Goal: Communication & Community: Answer question/provide support

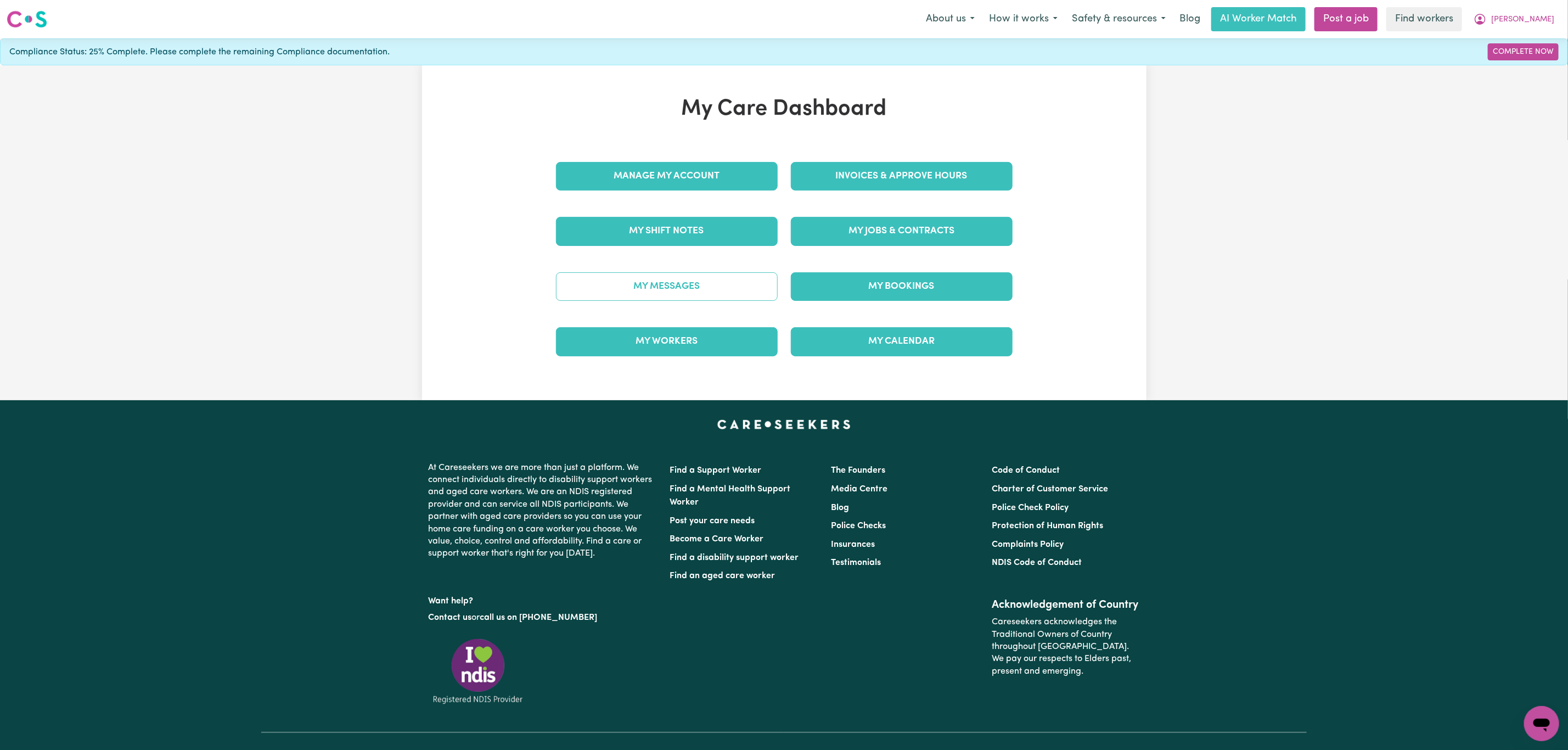
click at [705, 269] on div "My Messages" at bounding box center [667, 286] width 235 height 55
click at [703, 292] on link "My Messages" at bounding box center [667, 286] width 222 height 28
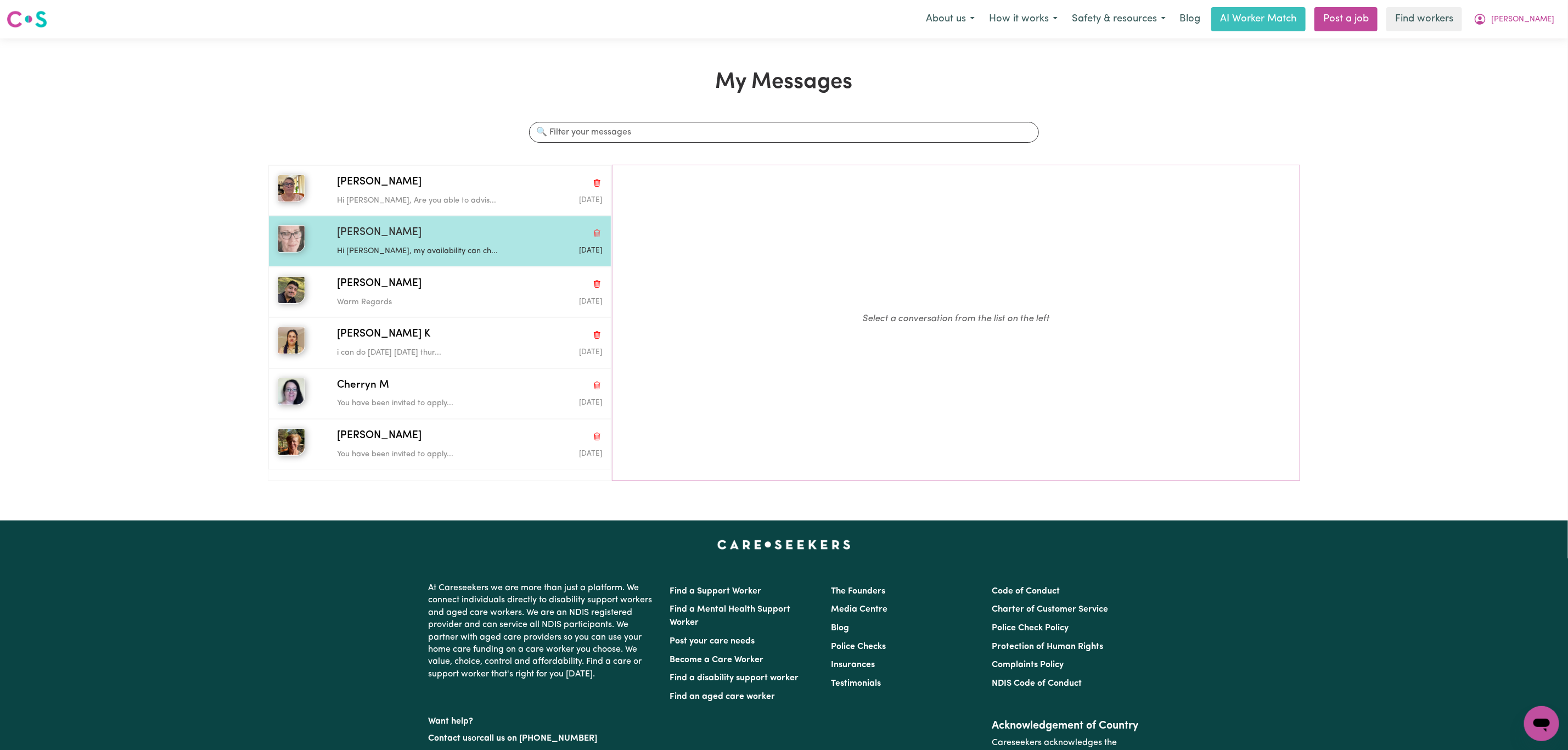
click at [427, 242] on div "Hi [PERSON_NAME], my availability can ch..." at bounding box center [425, 249] width 177 height 16
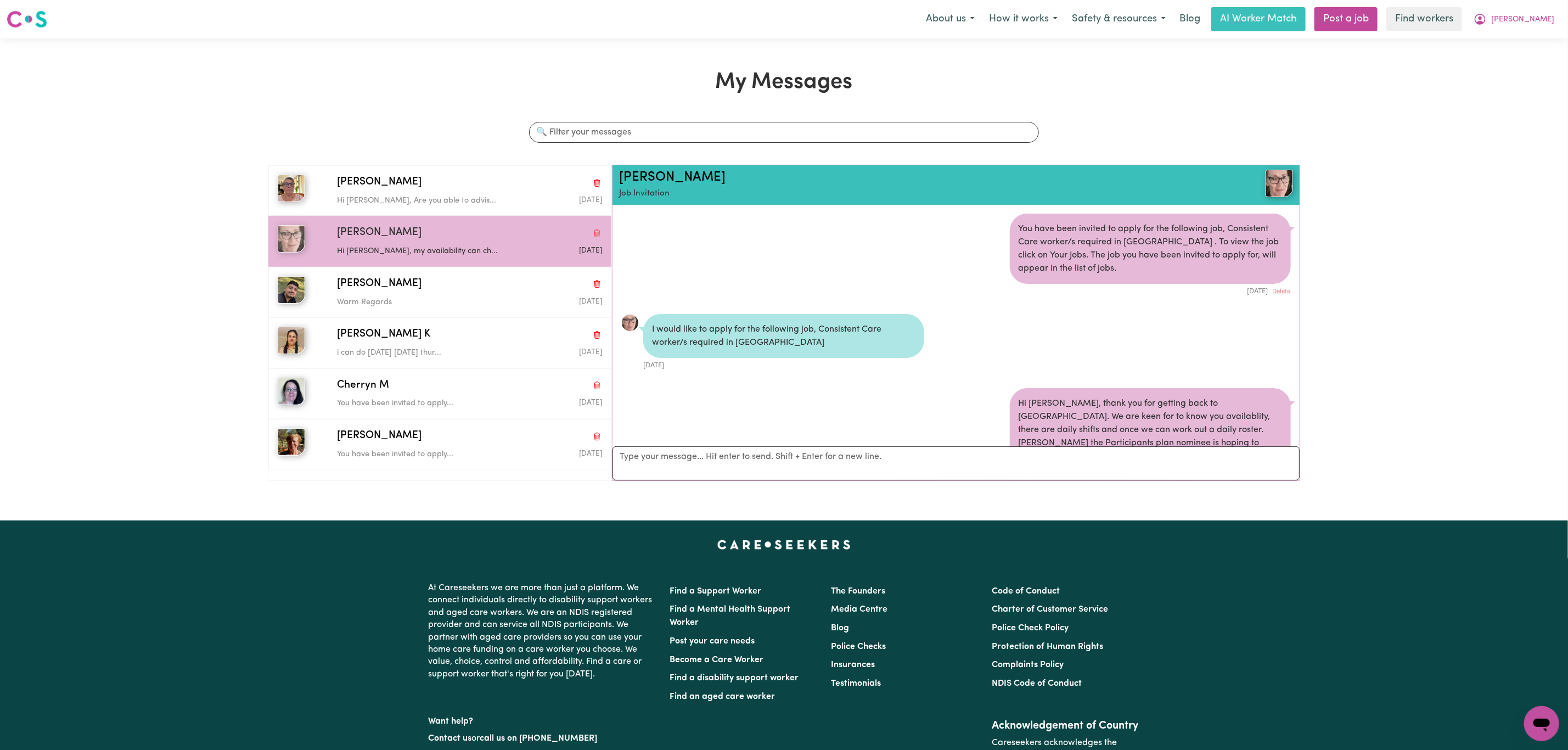
scroll to position [183, 0]
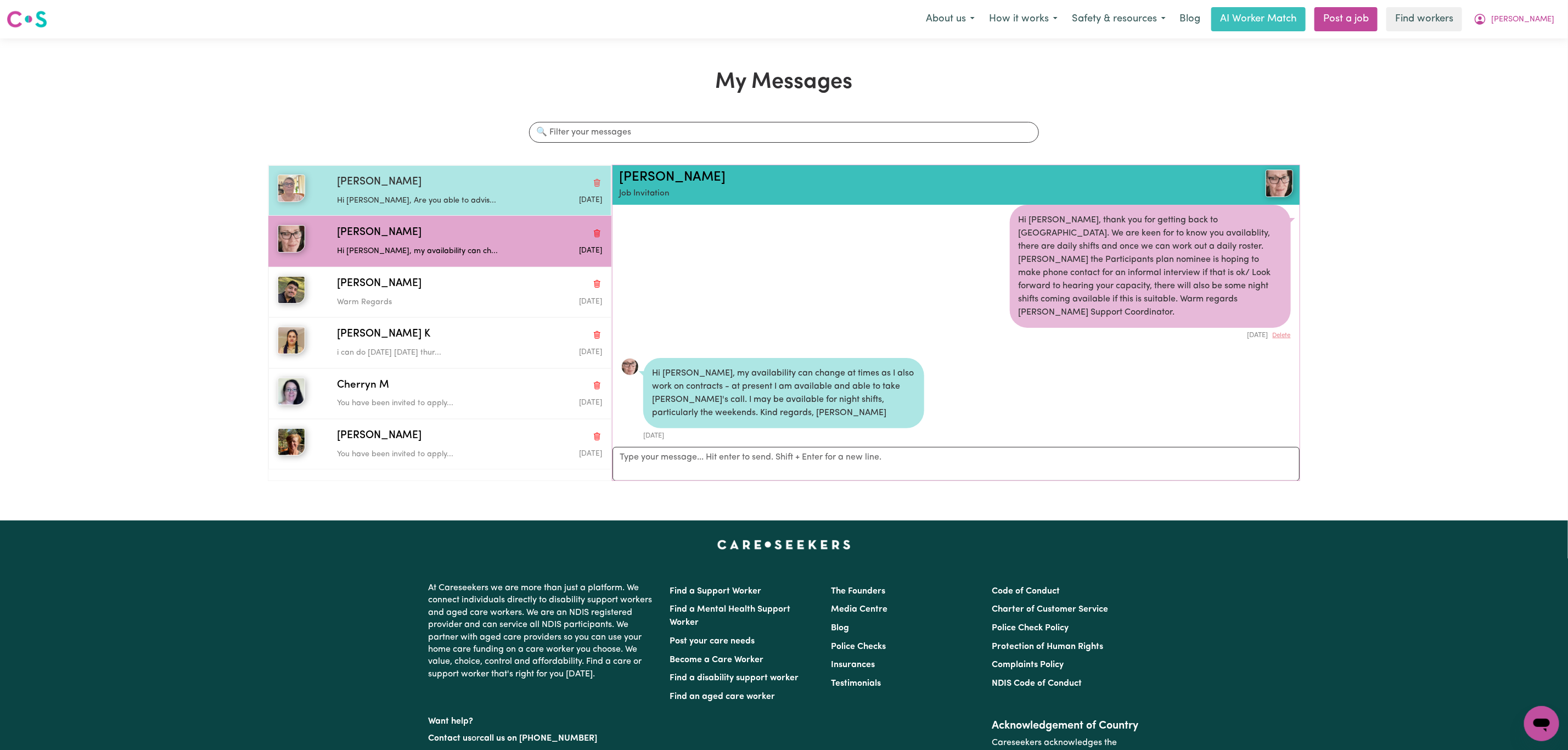
click at [420, 194] on div "Hi [PERSON_NAME], Are you able to advis..." at bounding box center [425, 199] width 177 height 16
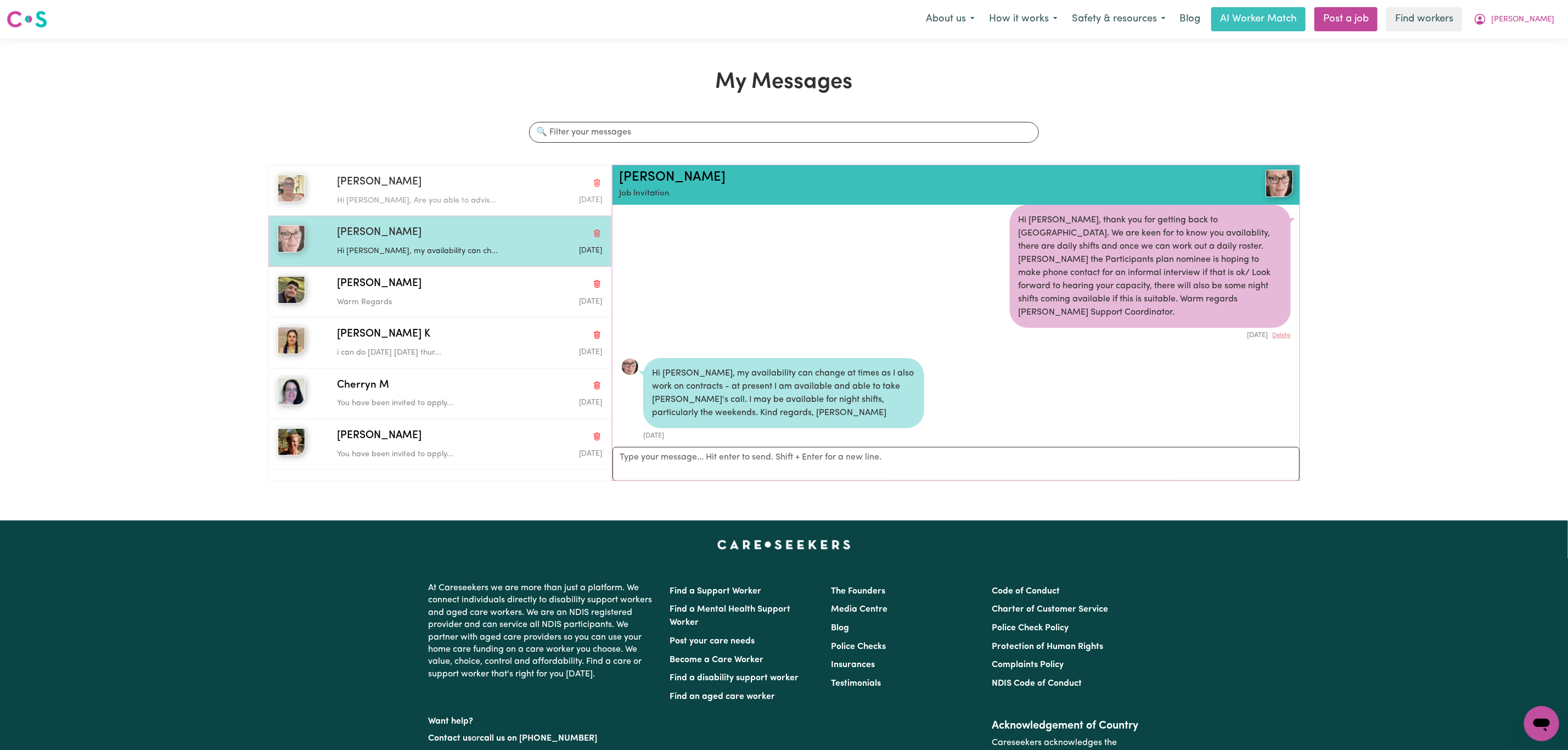
scroll to position [554, 0]
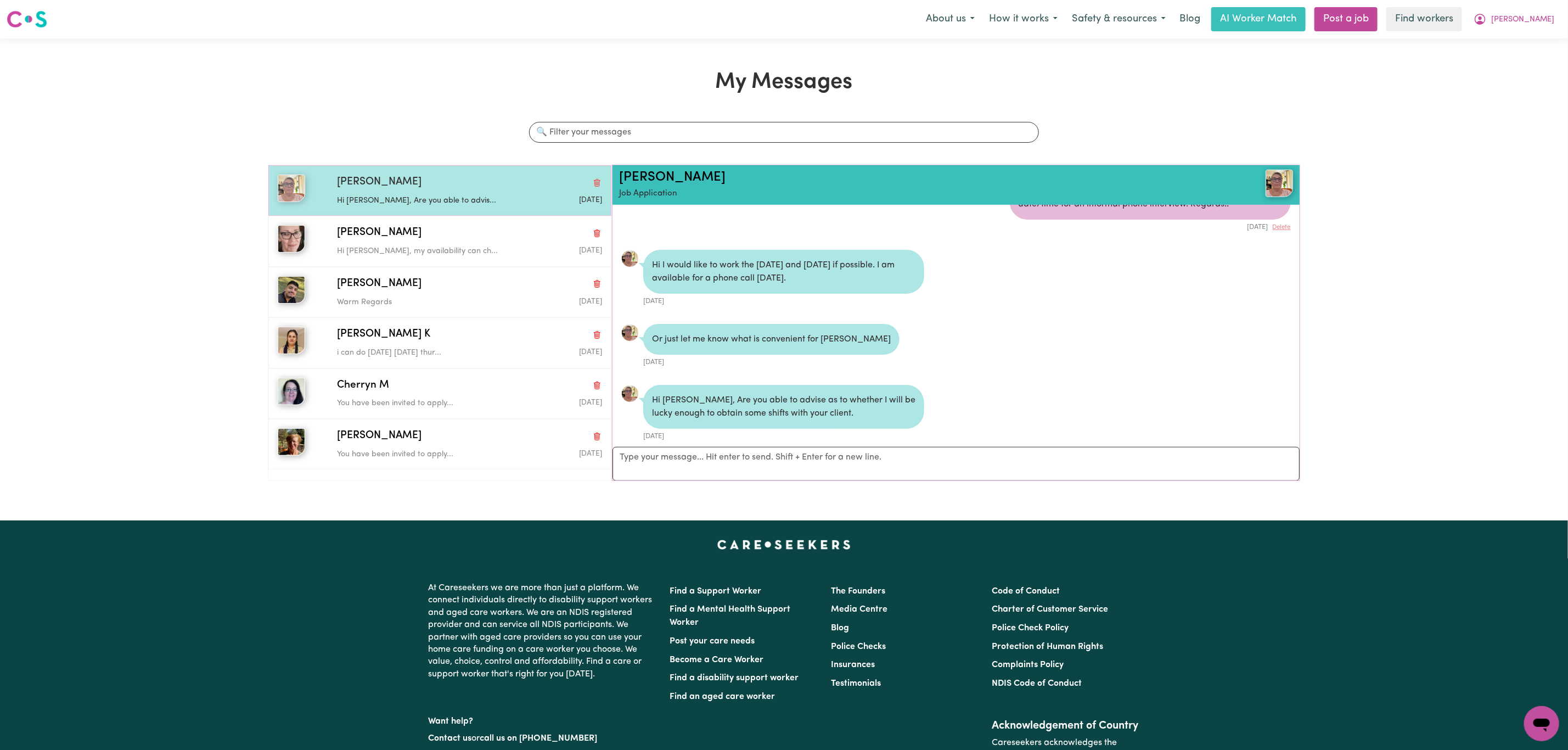
click at [450, 213] on div "[PERSON_NAME] S Hi [PERSON_NAME], Are you able to advis... [DATE]" at bounding box center [439, 190] width 343 height 50
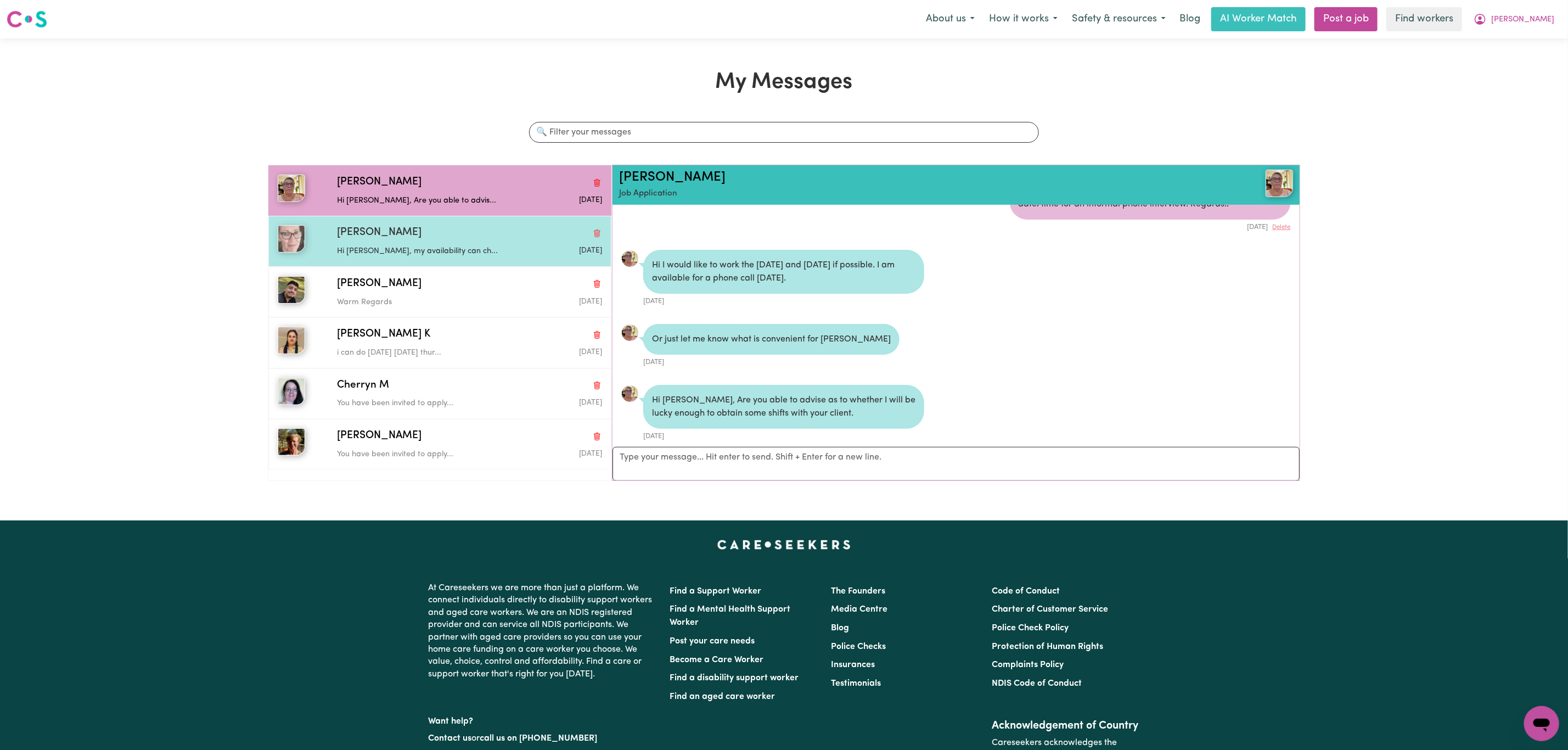
click at [468, 238] on div "[PERSON_NAME]" at bounding box center [469, 232] width 265 height 16
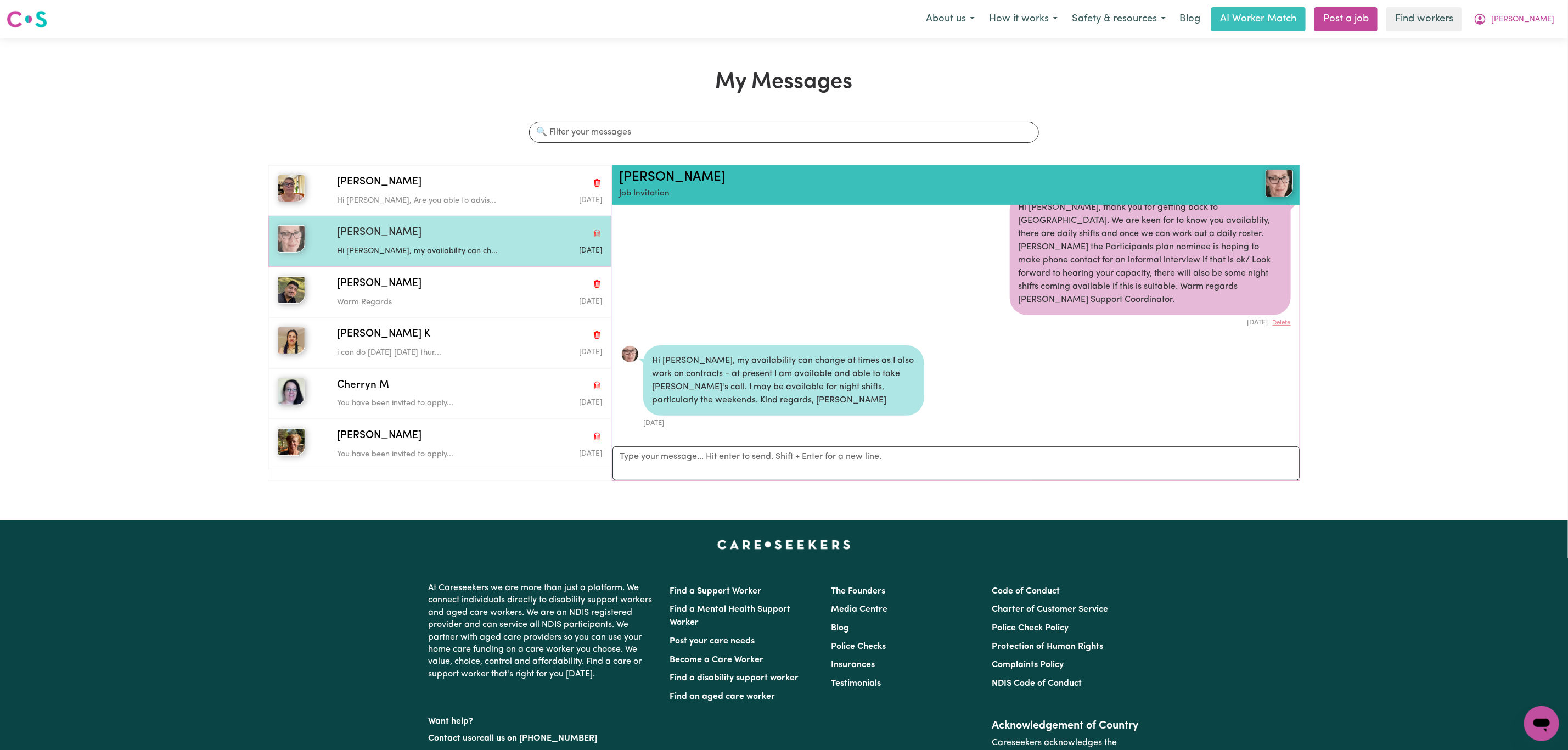
scroll to position [183, 0]
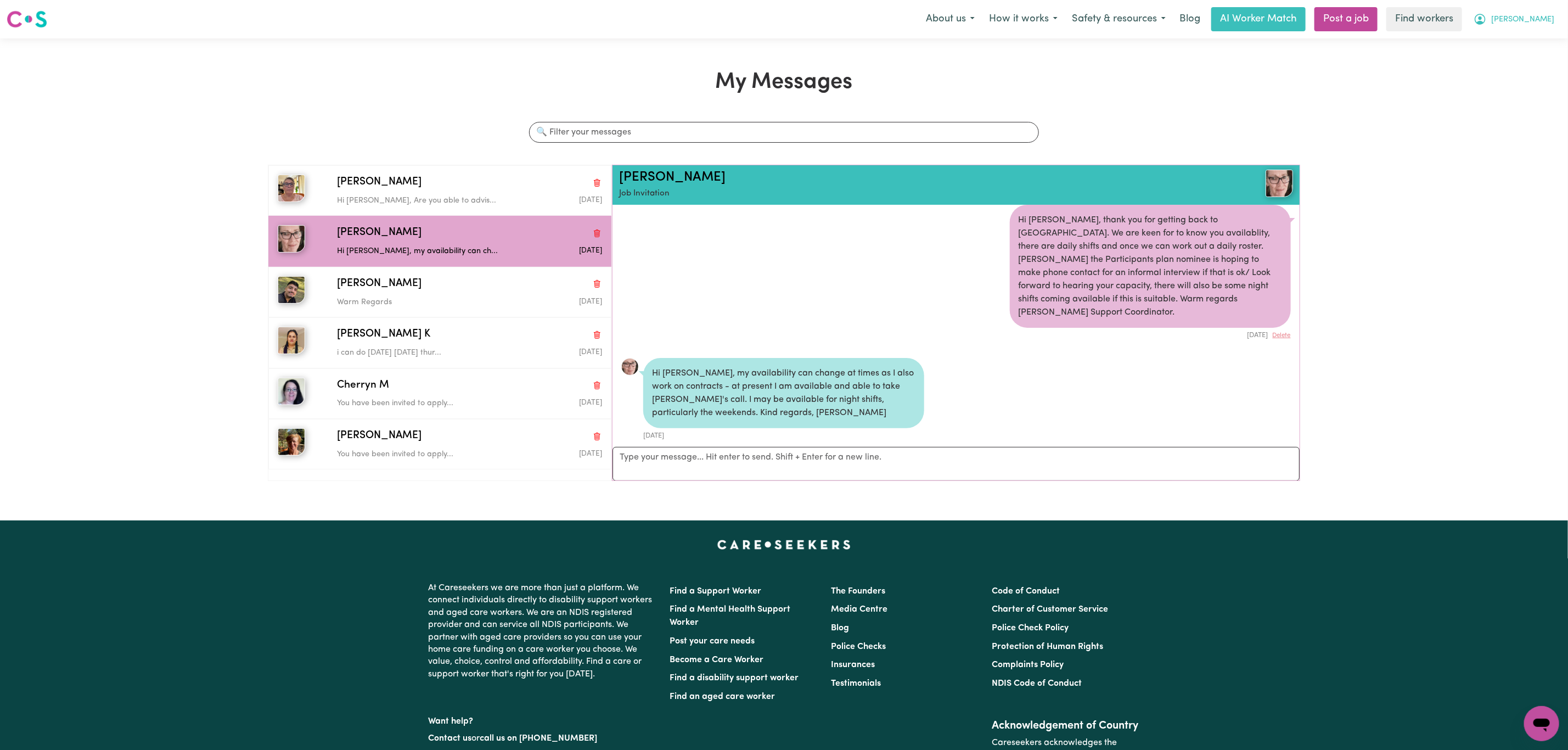
click at [1556, 10] on button "[PERSON_NAME]" at bounding box center [1513, 19] width 95 height 23
click at [1522, 34] on link "My Dashboard" at bounding box center [1518, 43] width 87 height 21
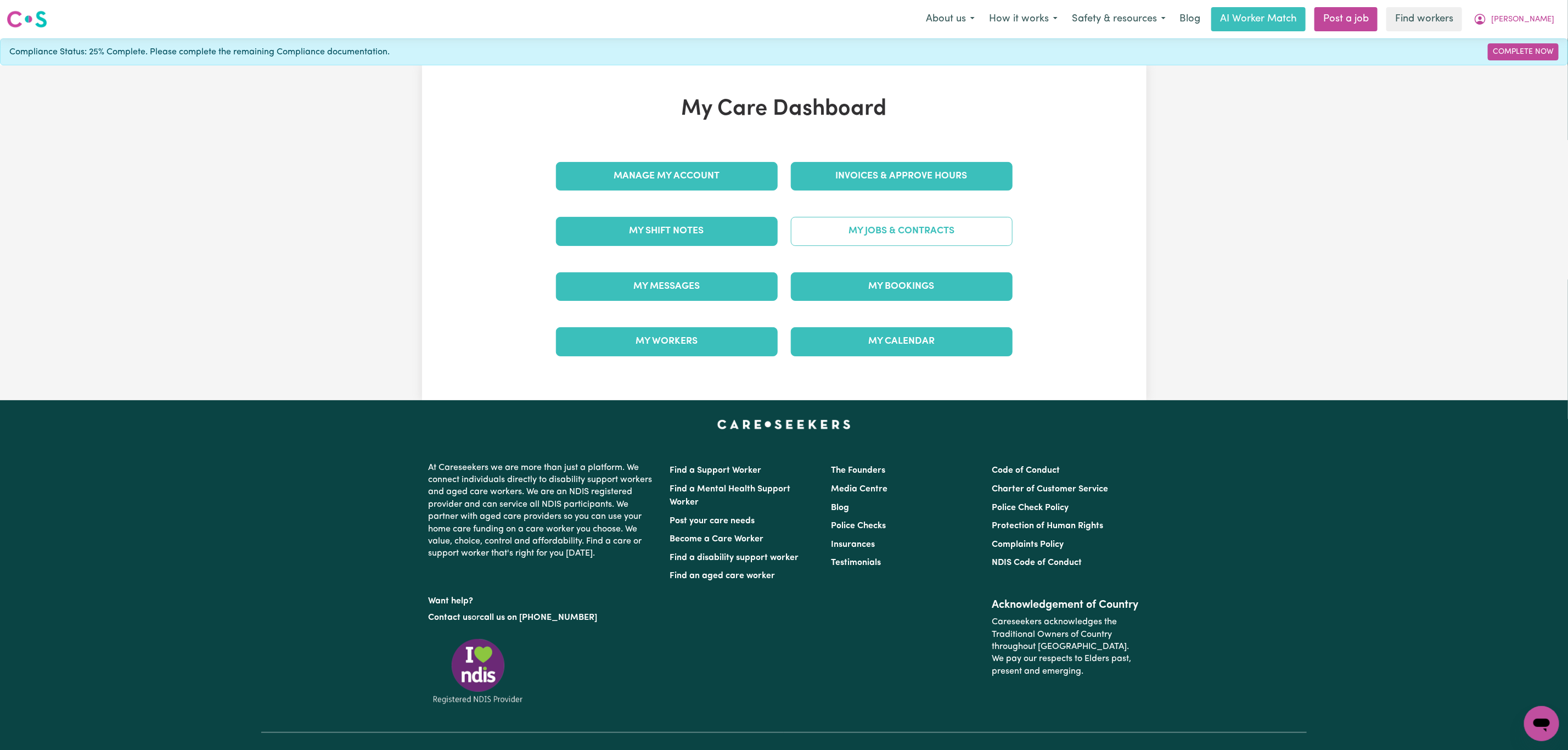
click at [877, 239] on link "My Jobs & Contracts" at bounding box center [902, 231] width 222 height 28
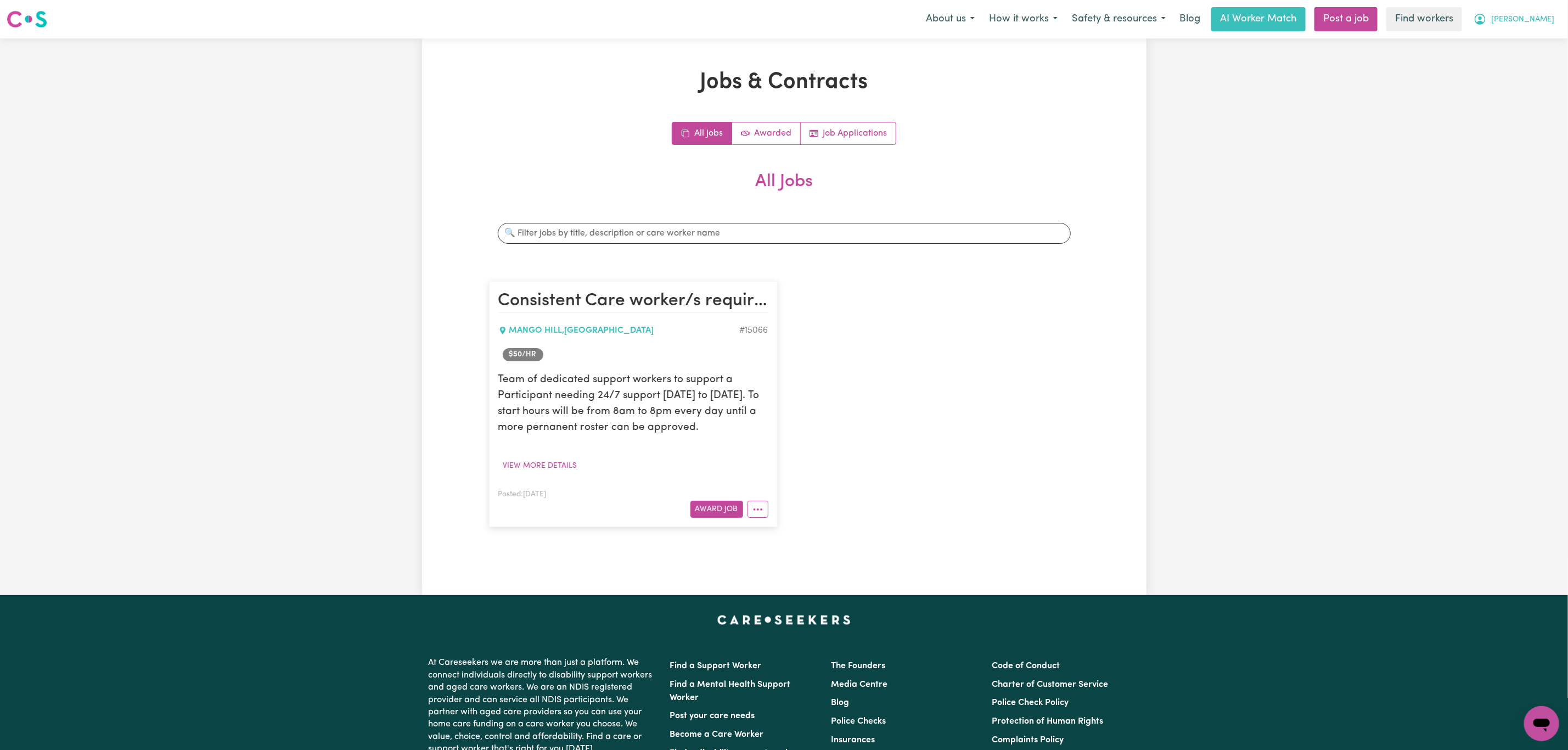
click at [1541, 23] on span "[PERSON_NAME]" at bounding box center [1522, 20] width 63 height 12
click at [1538, 66] on link "Logout" at bounding box center [1518, 63] width 87 height 21
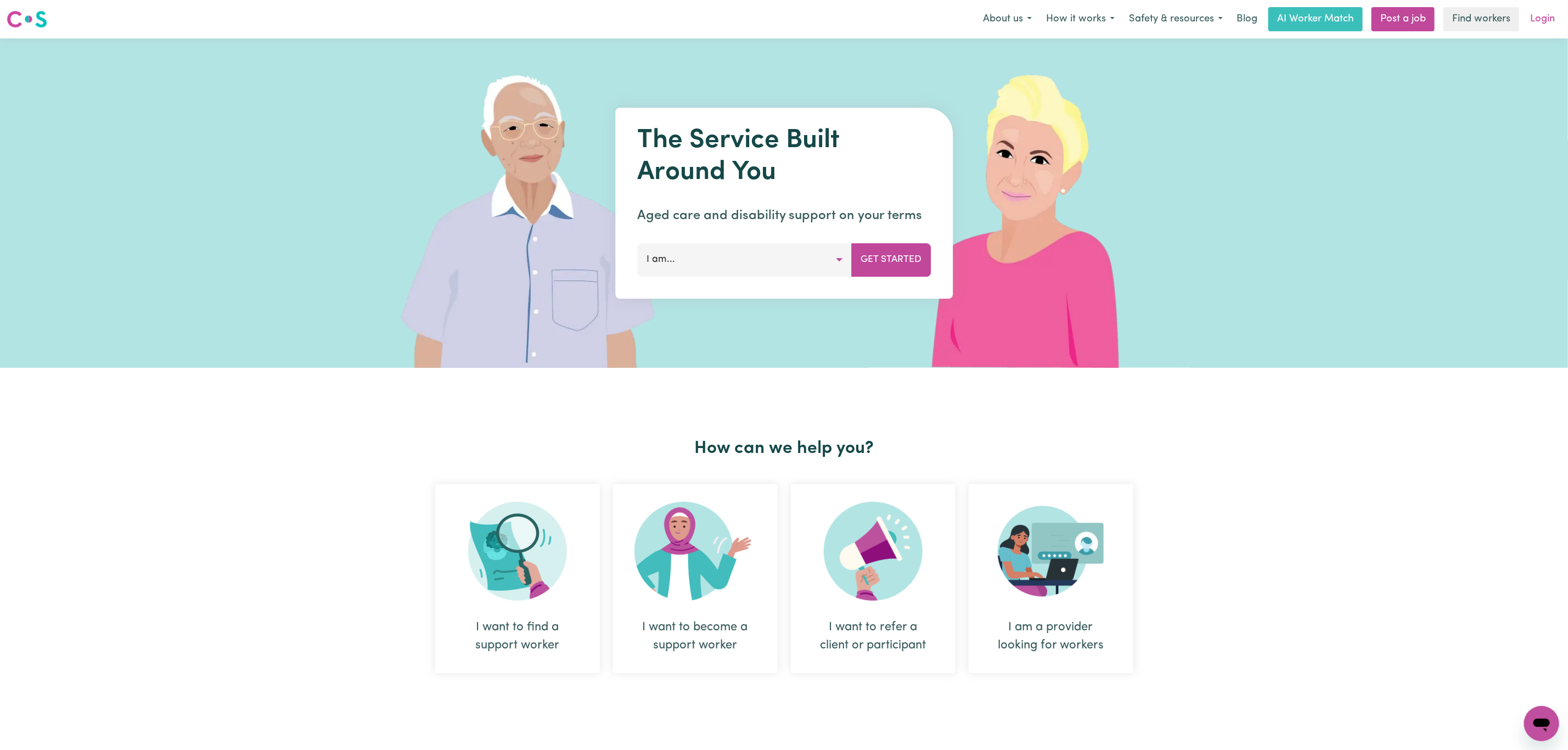
click at [1546, 26] on link "Login" at bounding box center [1543, 20] width 37 height 24
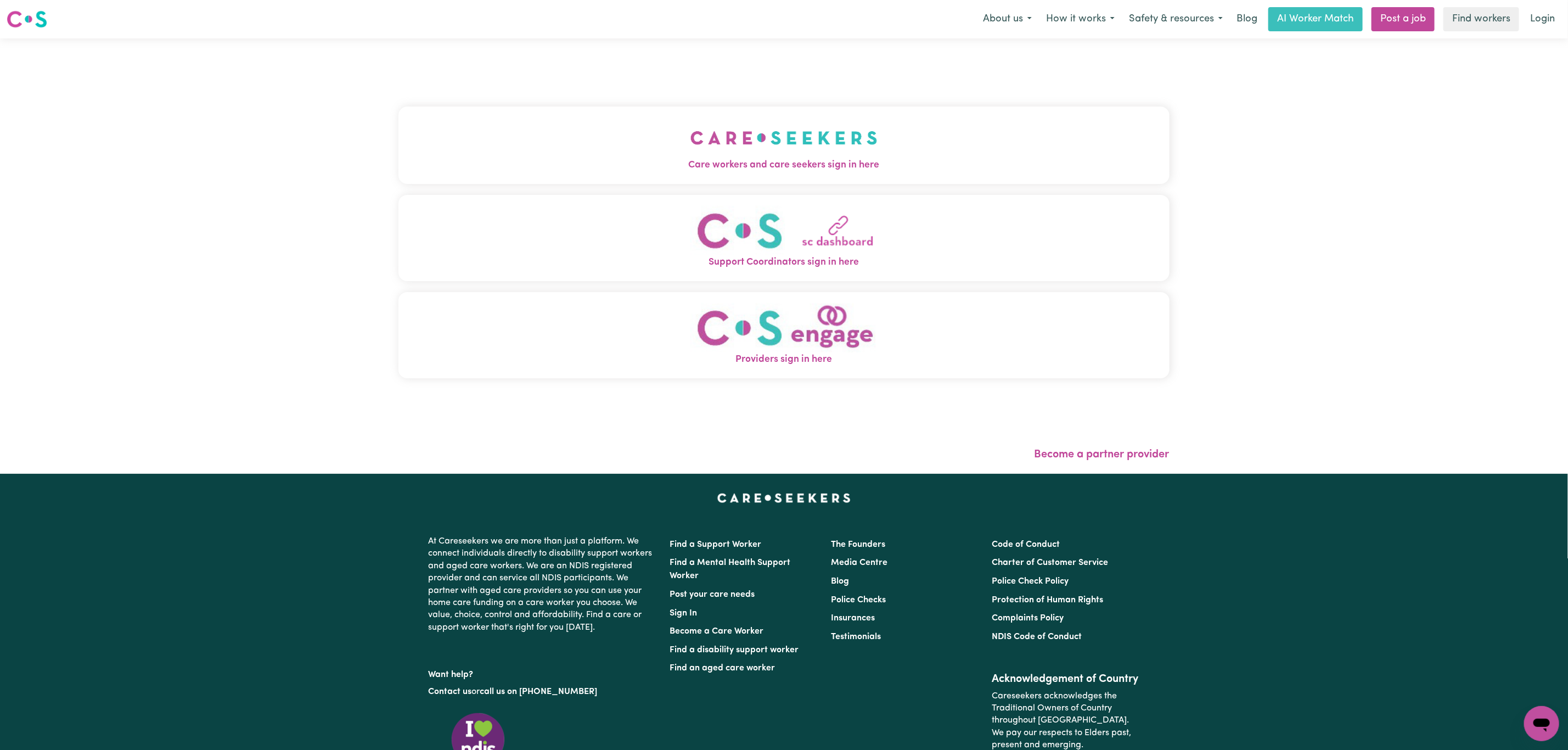
click at [428, 219] on button "Support Coordinators sign in here" at bounding box center [784, 238] width 771 height 86
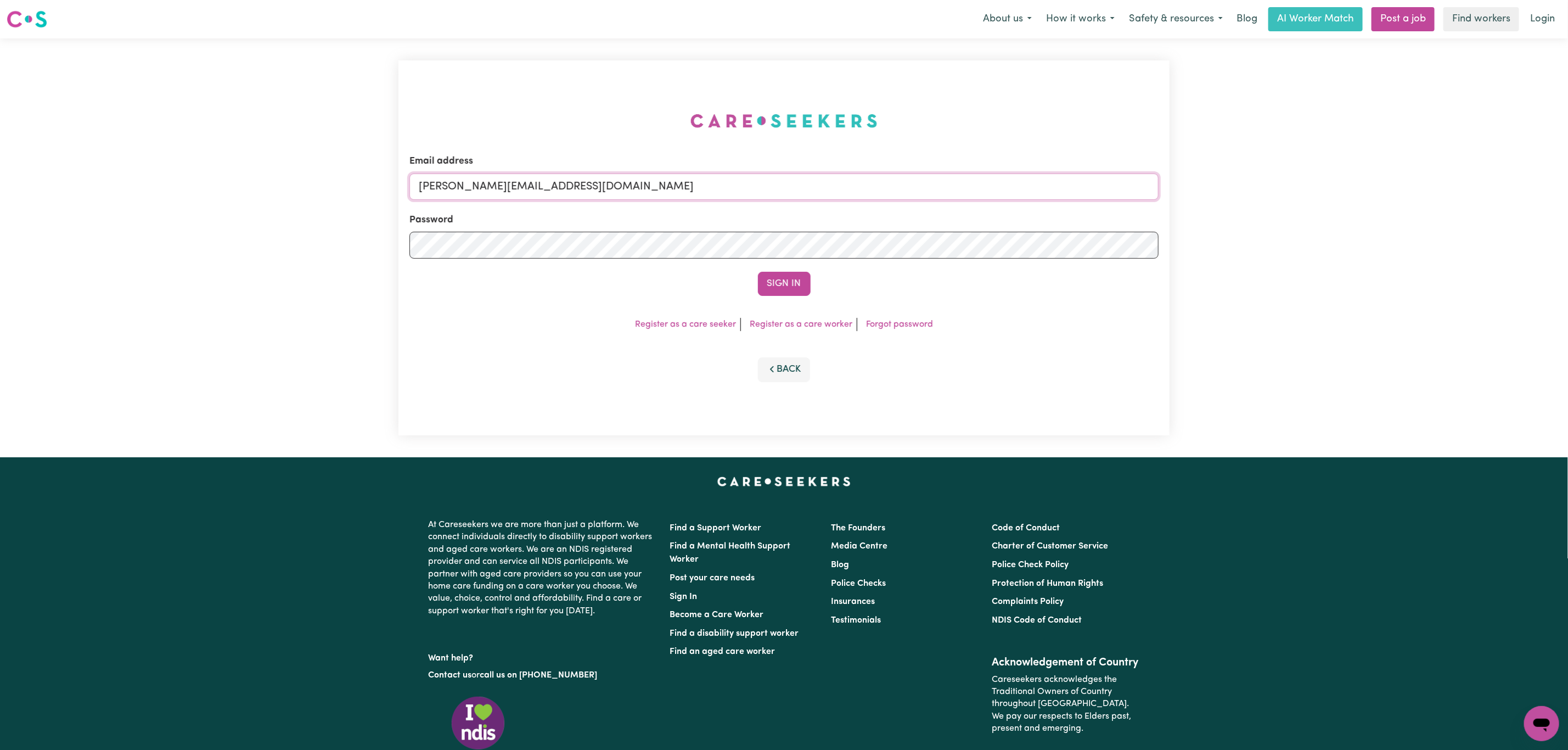
drag, startPoint x: 478, startPoint y: 179, endPoint x: 492, endPoint y: 196, distance: 22.0
click at [478, 179] on input "[PERSON_NAME][EMAIL_ADDRESS][DOMAIN_NAME]" at bounding box center [784, 186] width 749 height 26
drag, startPoint x: 480, startPoint y: 188, endPoint x: 799, endPoint y: 224, distance: 321.0
click at [808, 194] on input "[EMAIL_ADDRESS][PERSON_NAME][DOMAIN_NAME]" at bounding box center [784, 186] width 749 height 26
type input "[EMAIL_ADDRESS][DOMAIN_NAME]"
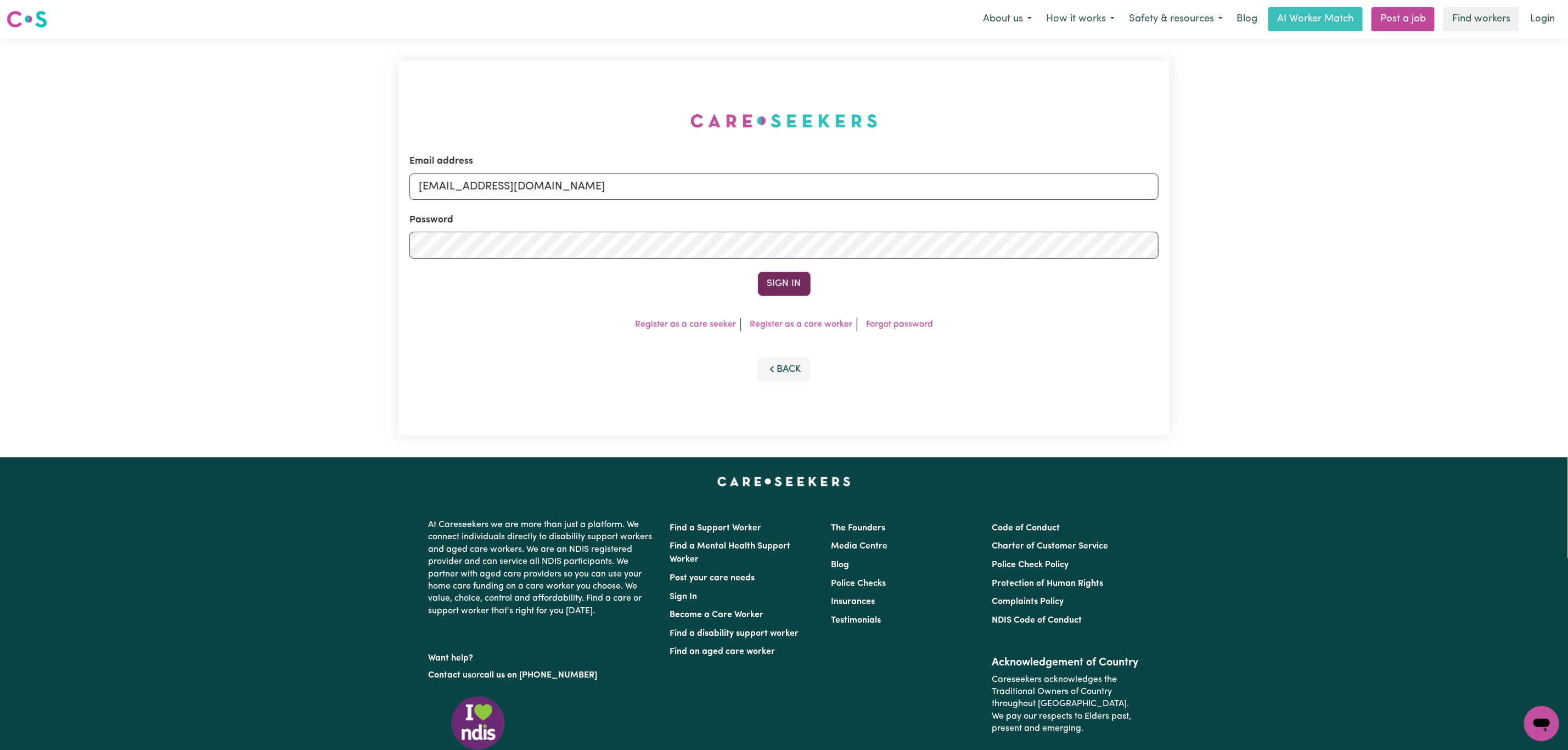
click at [778, 286] on button "Sign In" at bounding box center [784, 284] width 52 height 24
